Goal: Task Accomplishment & Management: Use online tool/utility

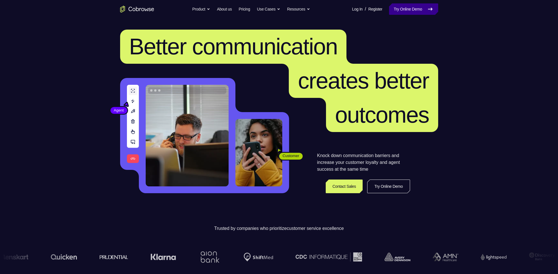
click at [402, 11] on link "Try Online Demo" at bounding box center [413, 8] width 49 height 11
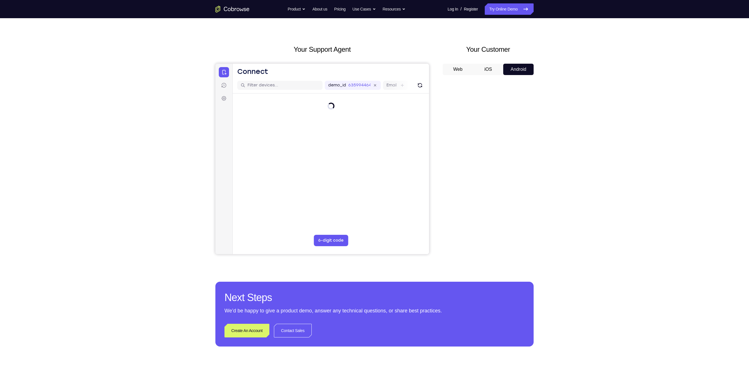
scroll to position [11, 0]
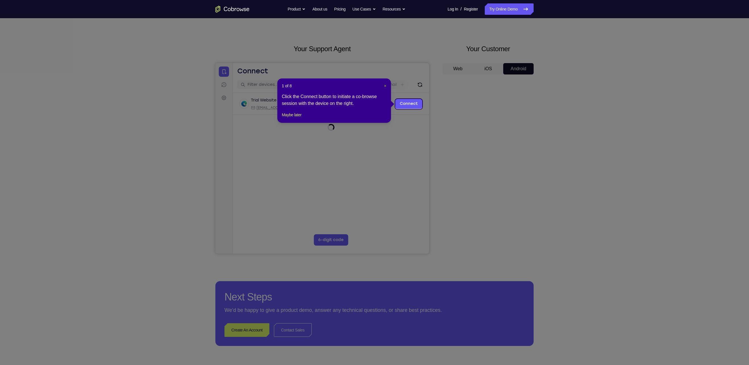
click at [384, 84] on span "×" at bounding box center [385, 86] width 2 height 5
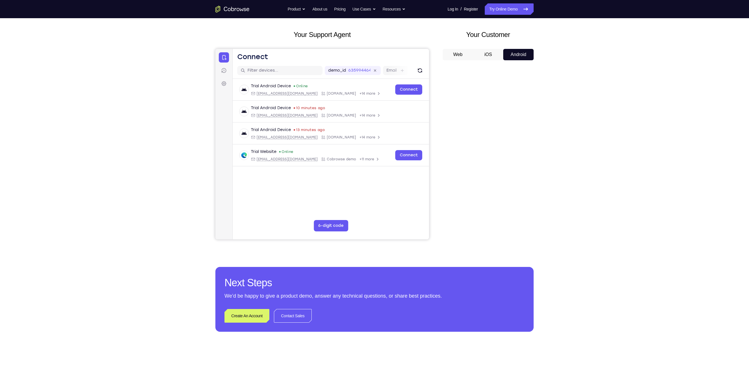
scroll to position [31, 0]
